Goal: Book appointment/travel/reservation

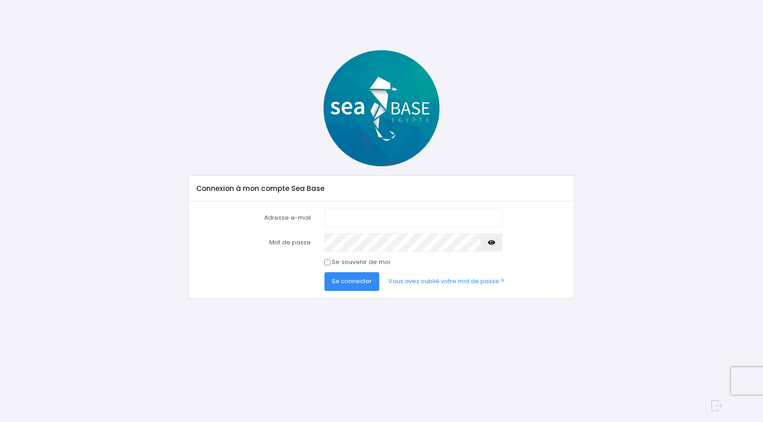
type input "thierry.freismuth@free.fr"
click at [364, 283] on span "Se connecter" at bounding box center [352, 281] width 40 height 9
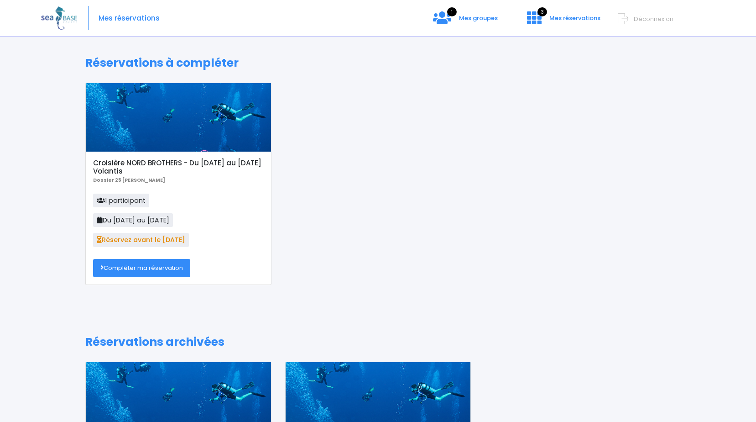
click at [139, 267] on link "Compléter ma réservation" at bounding box center [141, 268] width 97 height 18
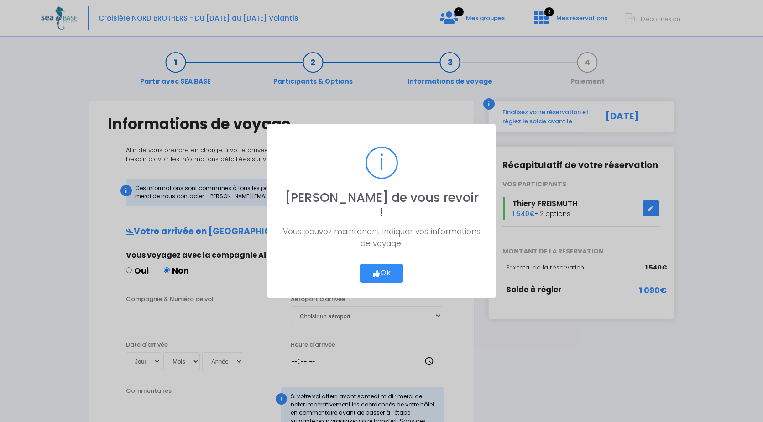
click at [379, 273] on icon "button" at bounding box center [376, 273] width 8 height 0
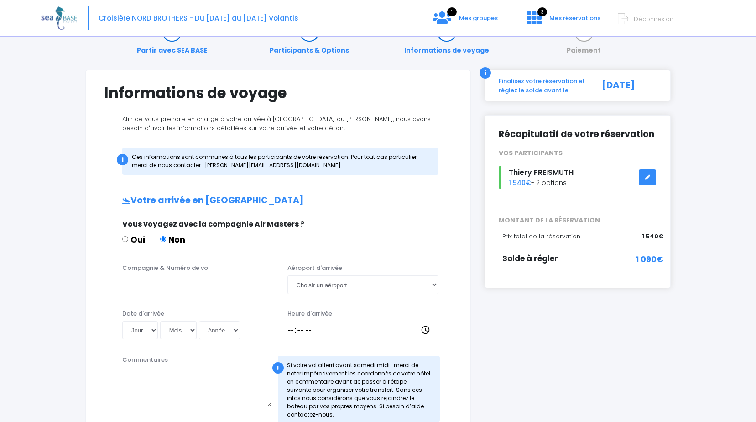
scroll to position [46, 0]
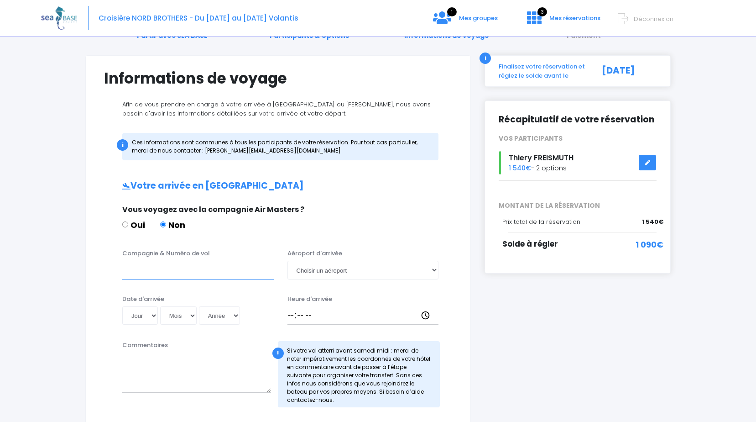
click at [148, 276] on input "Compagnie & Numéro de vol" at bounding box center [197, 270] width 151 height 18
type input "easy Jet EZS1267"
click at [437, 269] on select "Choisir un aéroport Hurghada Marsa Alam" at bounding box center [362, 270] width 151 height 18
select select "Hurghada"
click at [287, 261] on select "Choisir un aéroport Hurghada Marsa Alam" at bounding box center [362, 270] width 151 height 18
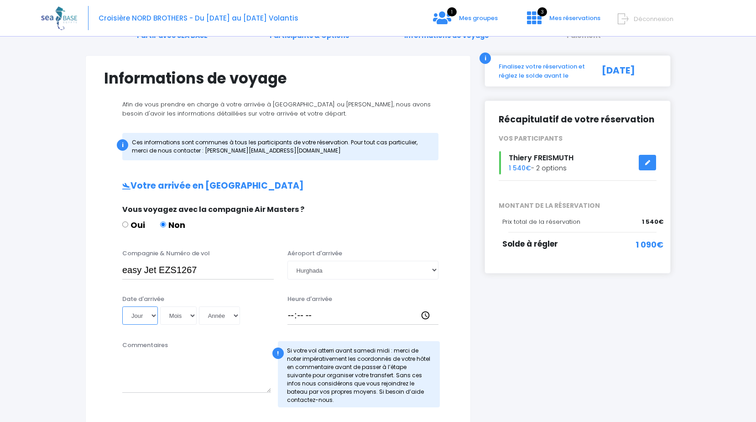
click at [156, 314] on select "Jour 01 02 03 04 05 06 07 08 09 10 11 12 13 14 15 16 17 18 19 20 21 22 23 24 25…" at bounding box center [140, 315] width 36 height 18
select select "13"
click at [122, 306] on select "Jour 01 02 03 04 05 06 07 08 09 10 11 12 13 14 15 16 17 18 19 20 21 22 23 24 25…" at bounding box center [140, 315] width 36 height 18
click at [192, 313] on select "Mois 01 02 03 04 05 06 07 08 09 10 11 12" at bounding box center [178, 315] width 37 height 18
select select "12"
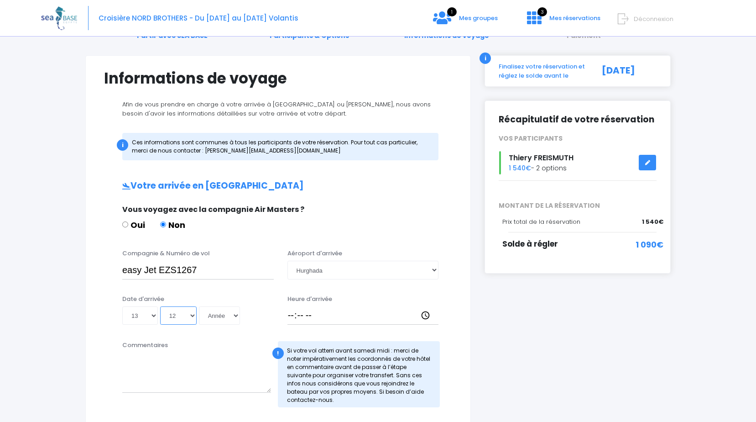
click at [160, 306] on select "Mois 01 02 03 04 05 06 07 08 09 10 11 12" at bounding box center [178, 315] width 37 height 18
click at [236, 315] on select "Année 2045 2044 2043 2042 2041 2040 2039 2038 2037 2036 2035 2034 2033 2032 203…" at bounding box center [219, 315] width 41 height 18
select select "2025"
click at [199, 306] on select "Année 2045 2044 2043 2042 2041 2040 2039 2038 2037 2036 2035 2034 2033 2032 203…" at bounding box center [219, 315] width 41 height 18
type input "2025-12-13"
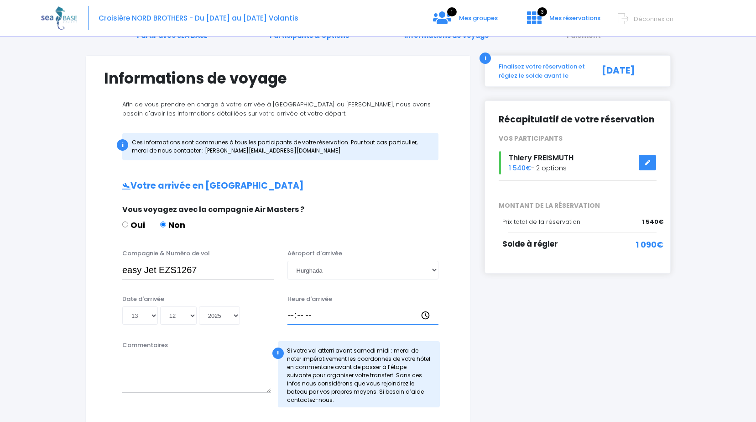
click at [289, 313] on input "Heure d'arrivée" at bounding box center [362, 315] width 151 height 18
type input "18:15"
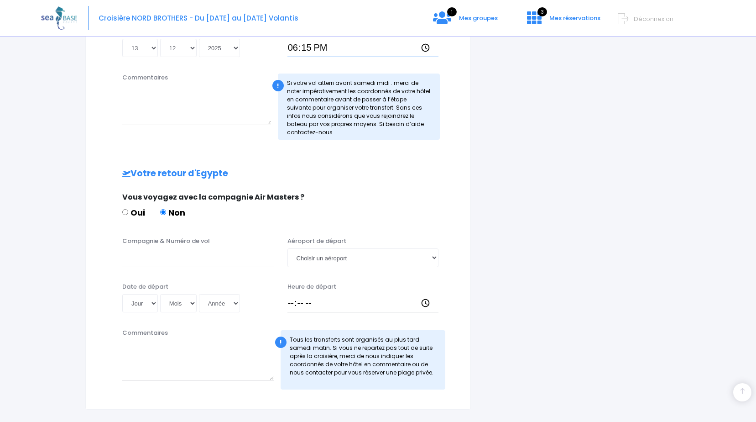
scroll to position [319, 0]
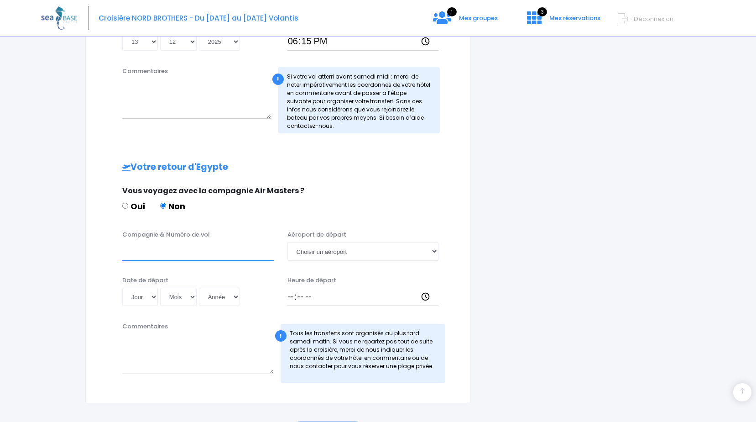
click at [141, 253] on input "Compagnie & Numéro de vol" at bounding box center [197, 251] width 151 height 18
click at [127, 250] on input "easy jet" at bounding box center [197, 251] width 151 height 18
click at [160, 251] on input "Easy jet" at bounding box center [197, 251] width 151 height 18
type input "Easy jet EZS1268"
click at [155, 297] on select "Jour 01 02 03 04 05 06 07 08 09 10 11 12 13 14 15 16 17 18 19 20 21 22 23 24 25…" at bounding box center [140, 296] width 36 height 18
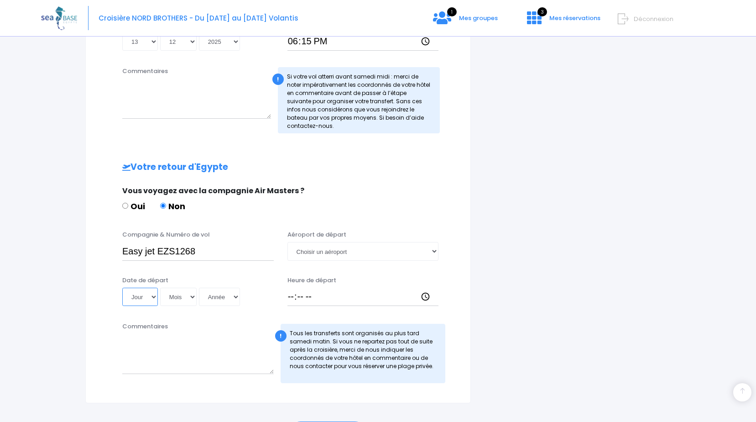
select select "20"
click at [122, 287] on select "Jour 01 02 03 04 05 06 07 08 09 10 11 12 13 14 15 16 17 18 19 20 21 22 23 24 25…" at bounding box center [140, 296] width 36 height 18
click at [192, 297] on select "Mois 01 02 03 04 05 06 07 08 09 10 11 12" at bounding box center [178, 296] width 37 height 18
select select "12"
click at [160, 287] on select "Mois 01 02 03 04 05 06 07 08 09 10 11 12" at bounding box center [178, 296] width 37 height 18
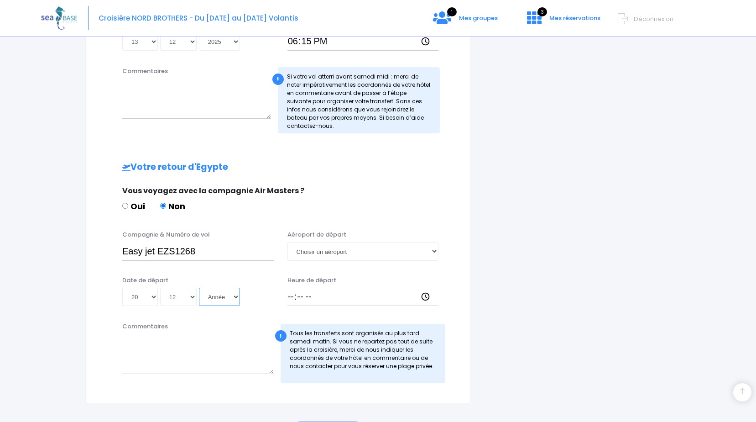
click at [237, 297] on select "Année 2045 2044 2043 2042 2041 2040 2039 2038 2037 2036 2035 2034 2033 2032 203…" at bounding box center [219, 296] width 41 height 18
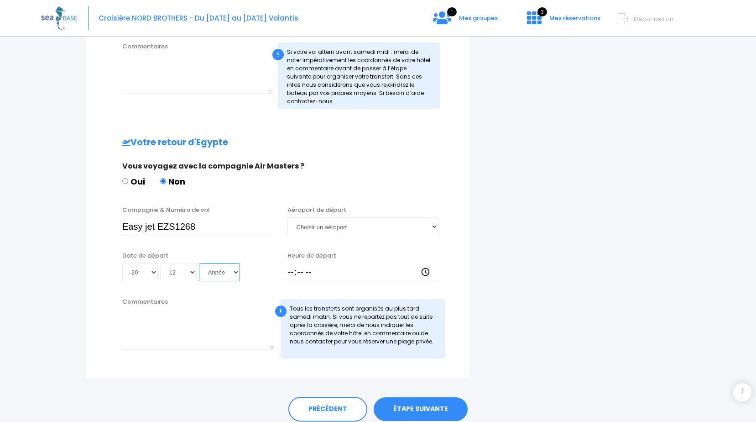
scroll to position [365, 0]
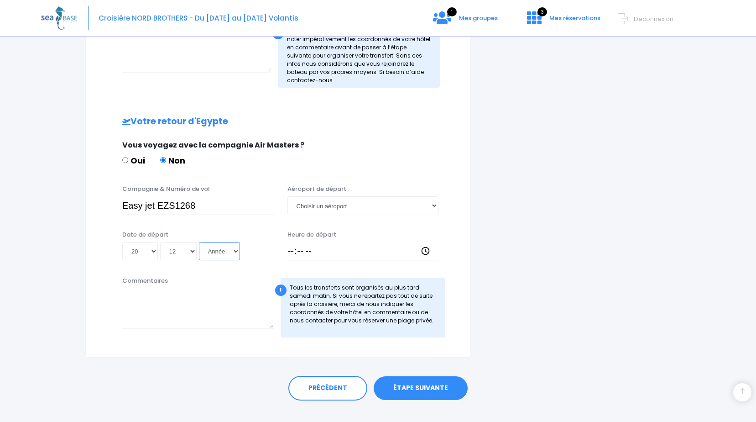
click at [235, 250] on select "Année 2045 2044 2043 2042 2041 2040 2039 2038 2037 2036 2035 2034 2033 2032 203…" at bounding box center [219, 251] width 41 height 18
select select "2025"
click at [199, 242] on select "Année 2045 2044 2043 2042 2041 2040 2039 2038 2037 2036 2035 2034 2033 2032 203…" at bounding box center [219, 251] width 41 height 18
type input "2025-12-20"
click at [288, 250] on input "Heure de départ" at bounding box center [362, 251] width 151 height 18
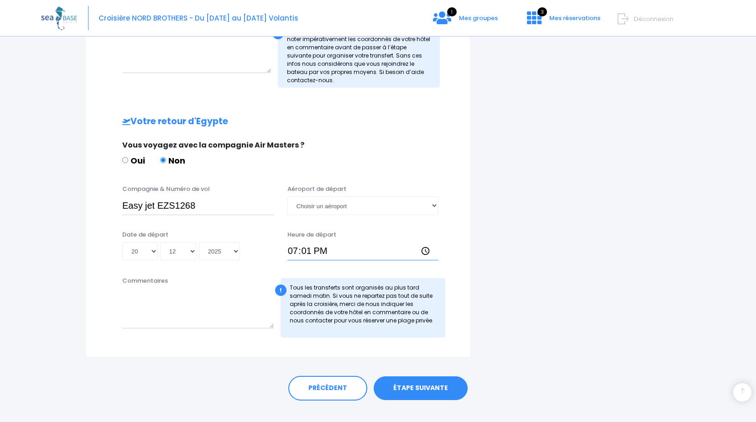
type input "19:10"
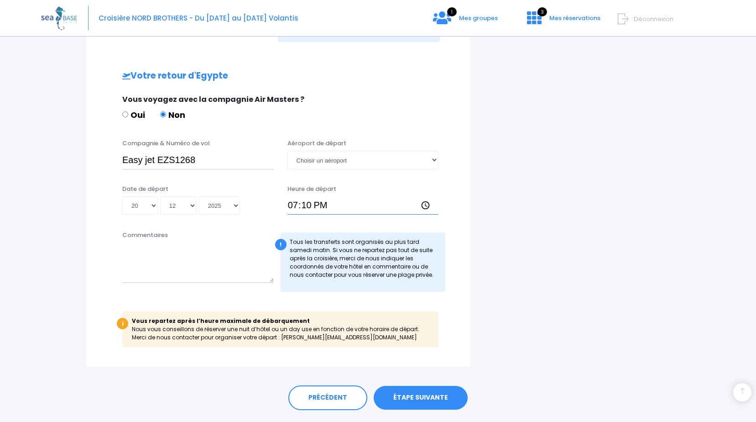
scroll to position [435, 0]
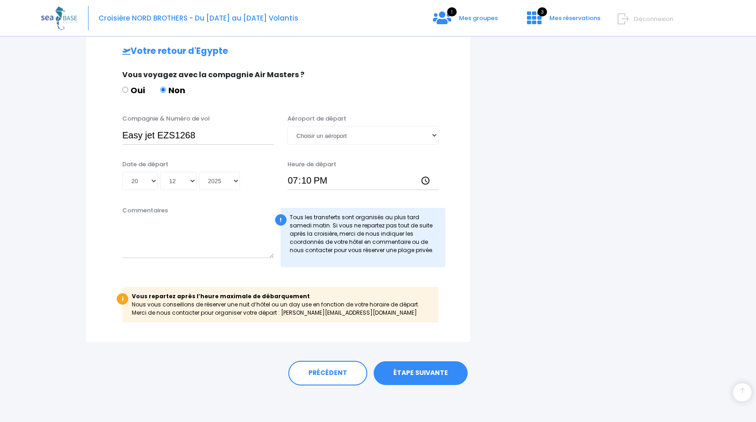
click at [404, 375] on link "ÉTAPE SUIVANTE" at bounding box center [421, 373] width 94 height 24
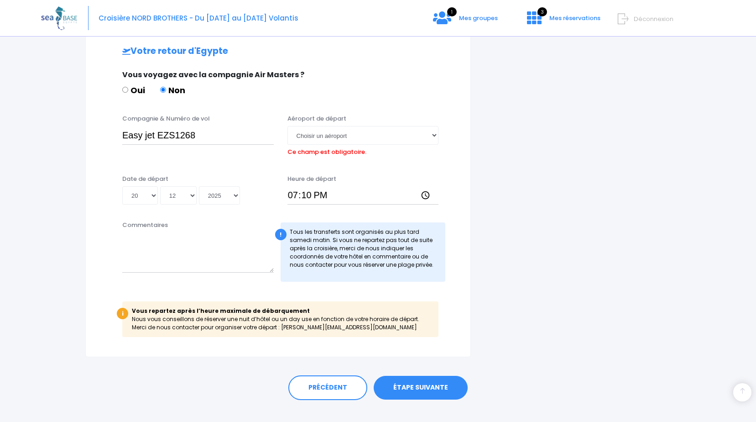
scroll to position [450, 0]
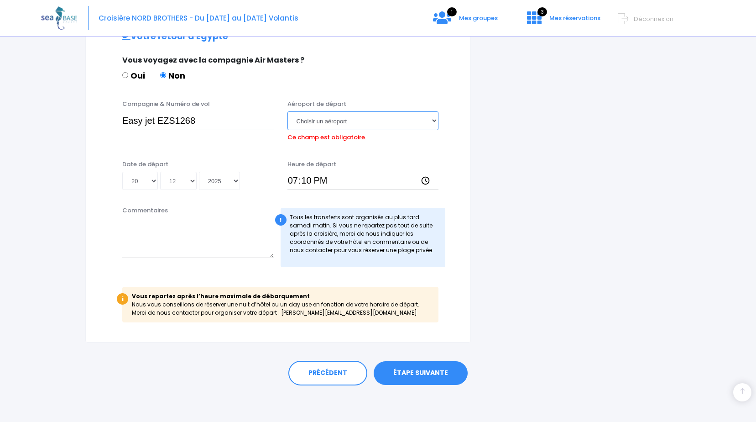
click at [435, 119] on select "Choisir un aéroport Hurghada Marsa Alam" at bounding box center [362, 120] width 151 height 18
select select "Hurghada"
click at [287, 111] on select "Choisir un aéroport Hurghada Marsa Alam" at bounding box center [362, 120] width 151 height 18
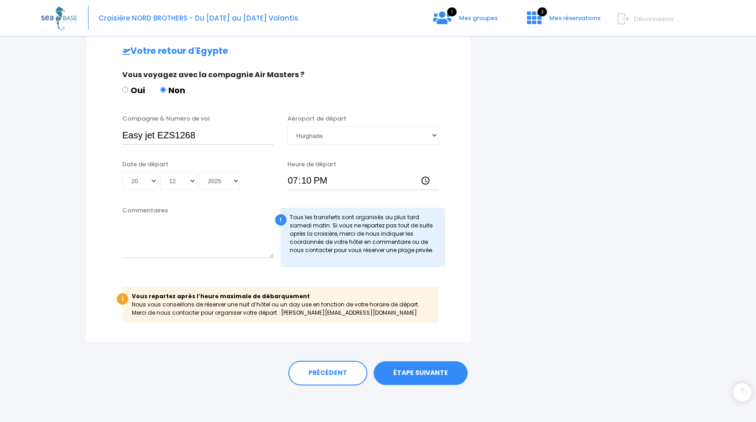
click at [428, 370] on link "ÉTAPE SUIVANTE" at bounding box center [421, 373] width 94 height 24
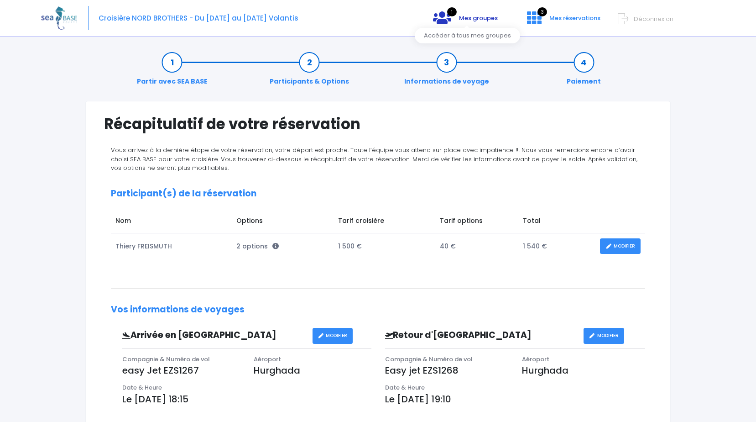
click at [445, 18] on icon at bounding box center [442, 17] width 18 height 15
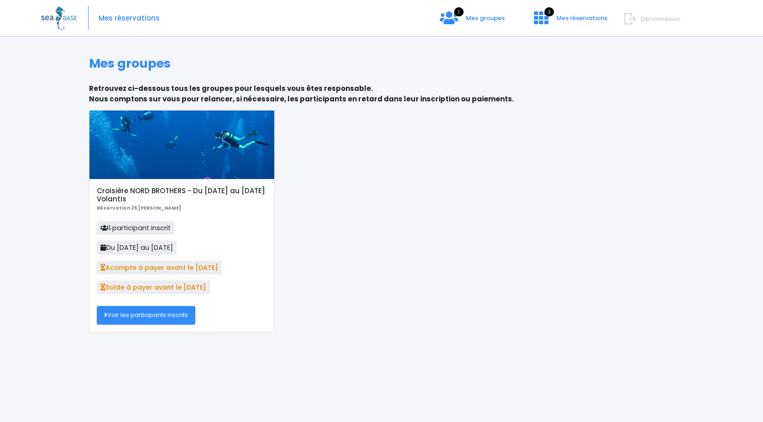
click at [165, 315] on link "Voir les participants inscrits" at bounding box center [146, 315] width 99 height 18
